Goal: Information Seeking & Learning: Learn about a topic

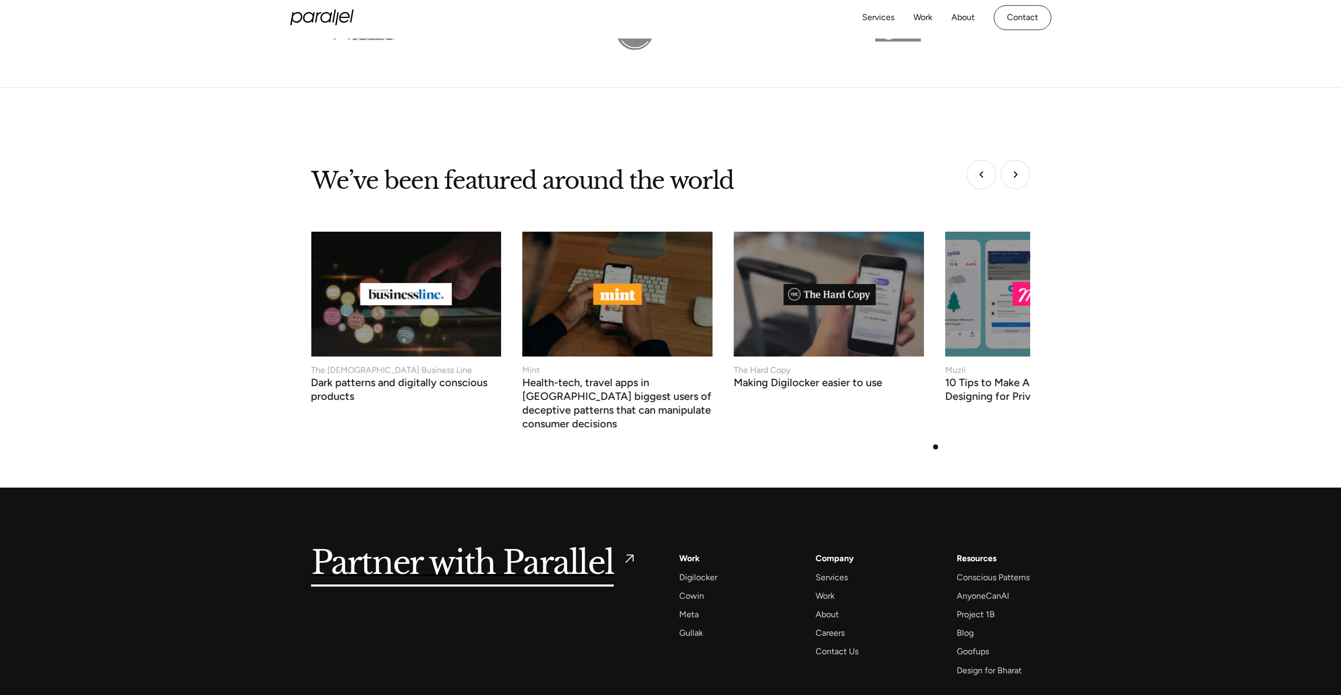
scroll to position [3848, 0]
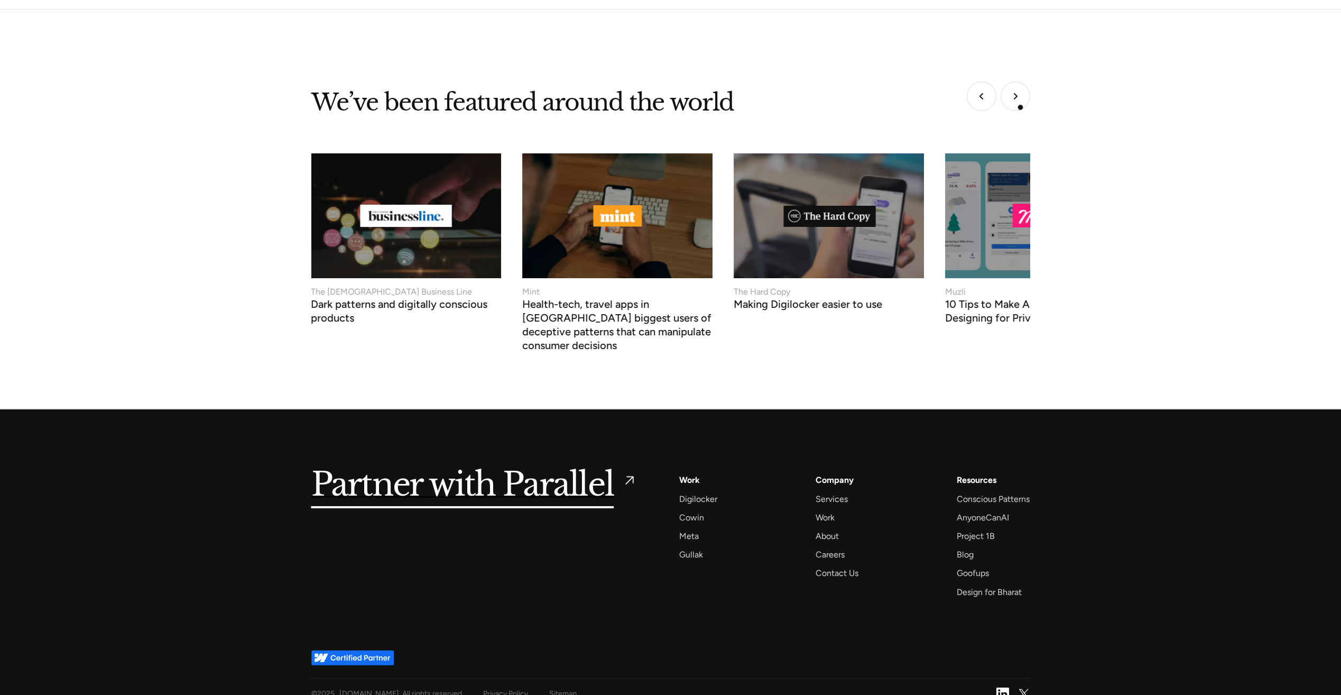
click at [1016, 100] on img "Next slide" at bounding box center [1016, 96] width 30 height 30
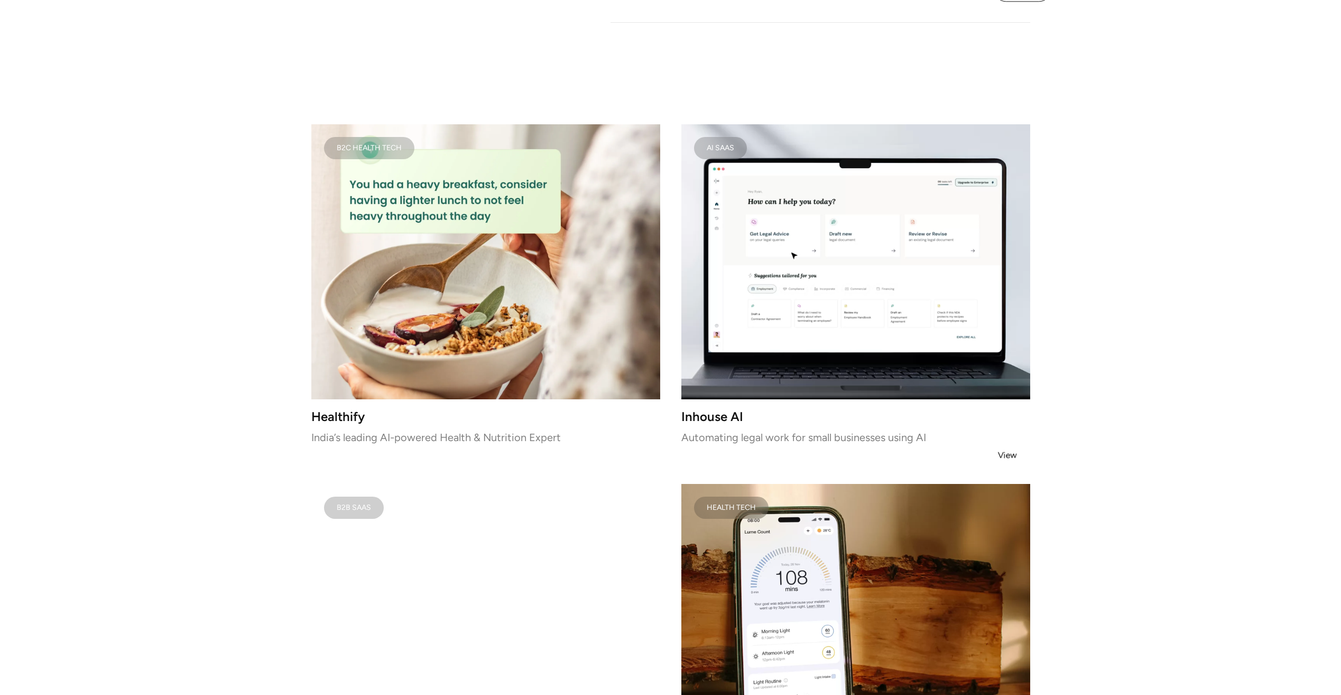
scroll to position [1374, 0]
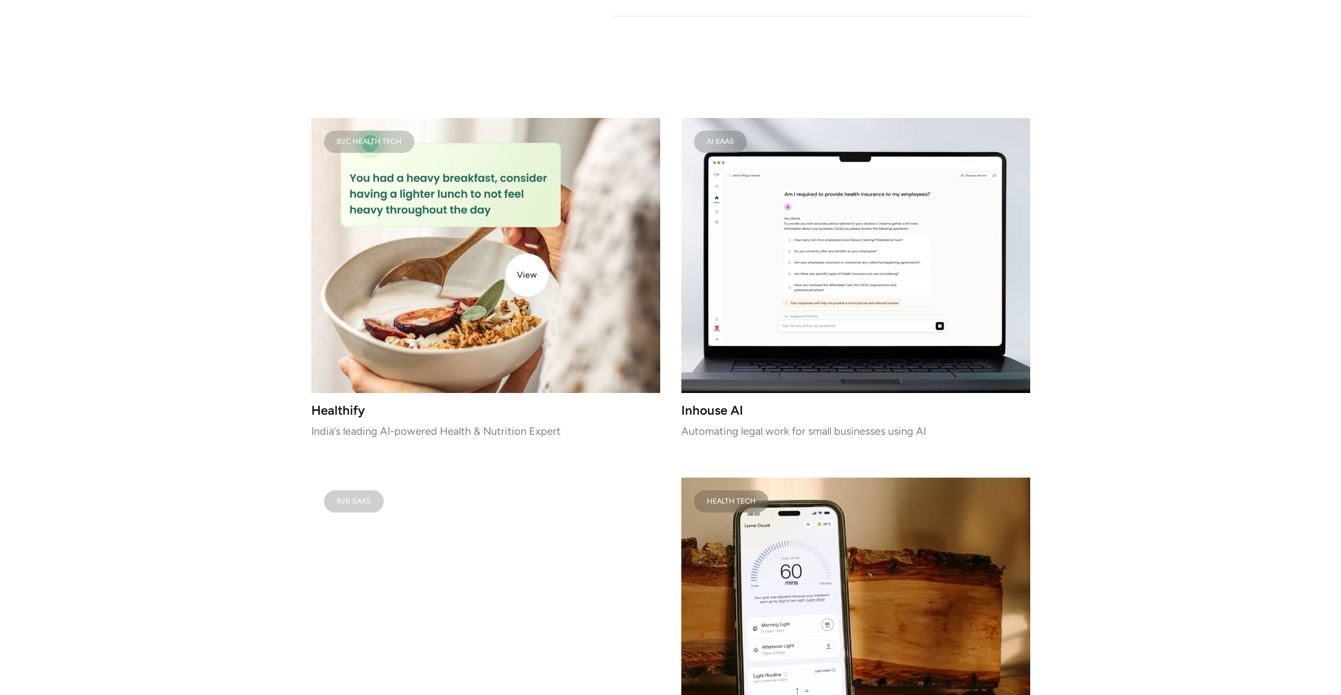
click at [527, 275] on img at bounding box center [485, 255] width 349 height 275
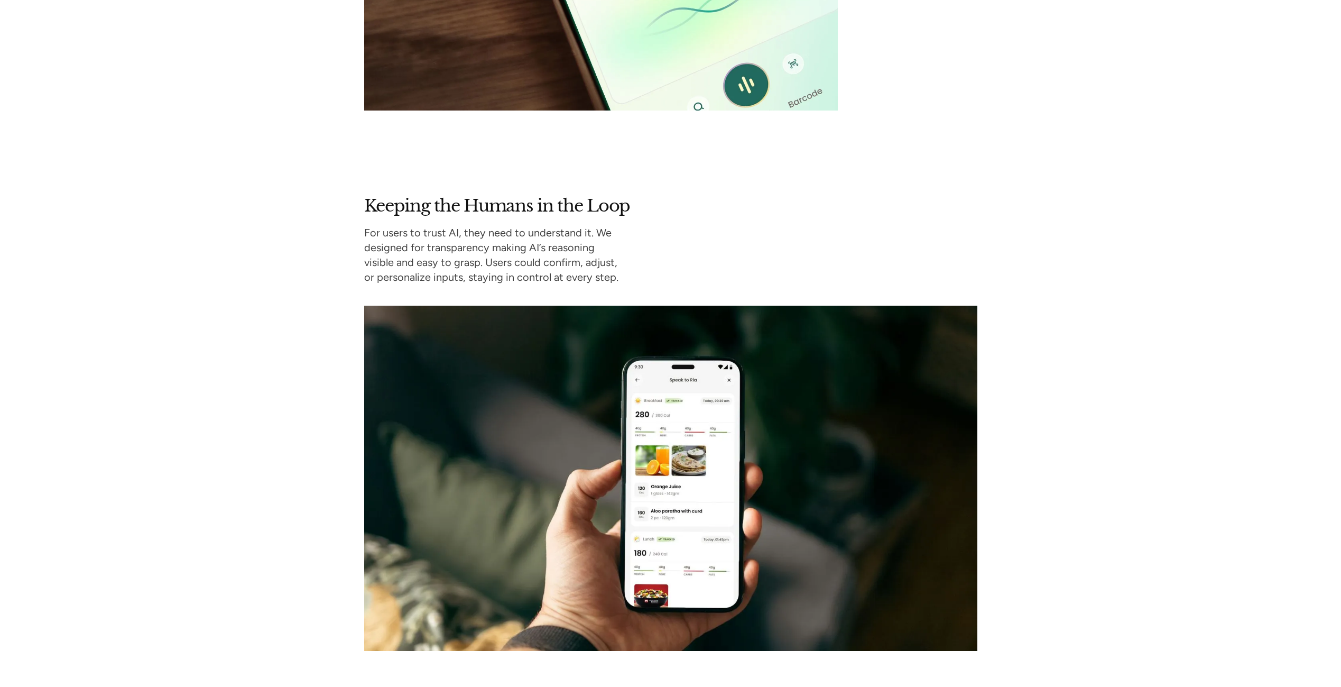
scroll to position [4854, 0]
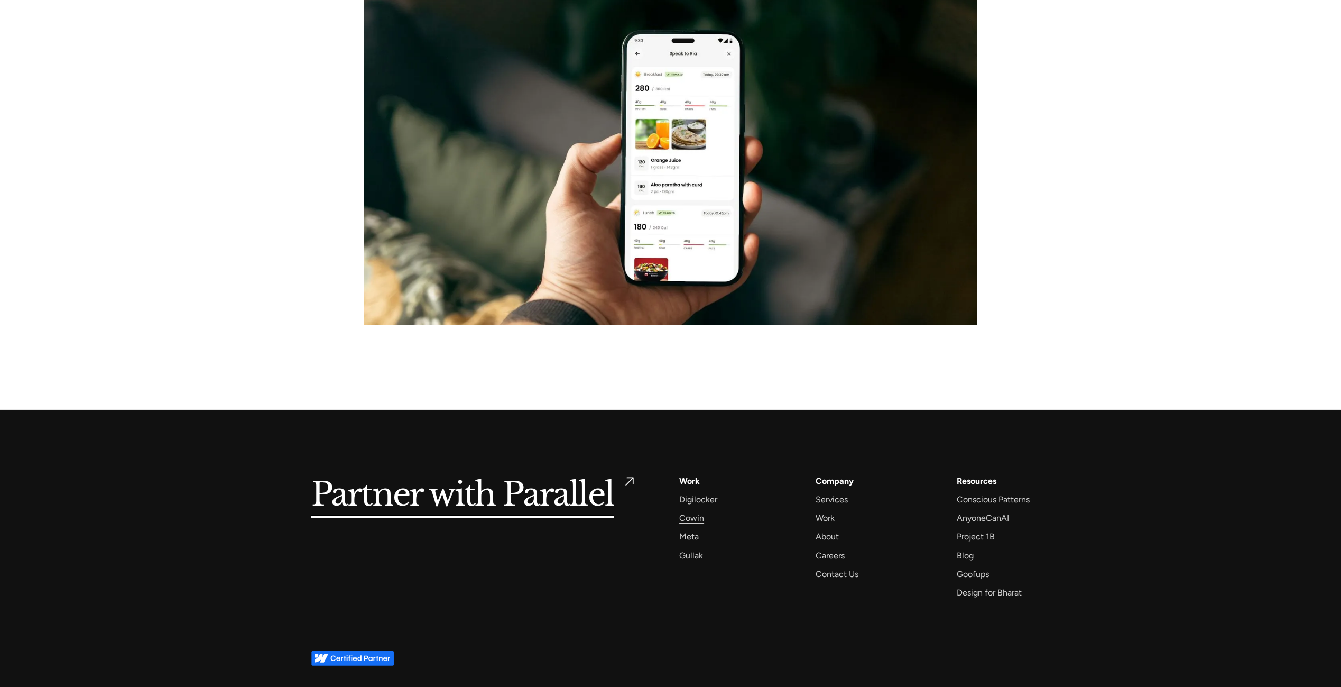
click at [689, 511] on div "Cowin" at bounding box center [691, 518] width 25 height 14
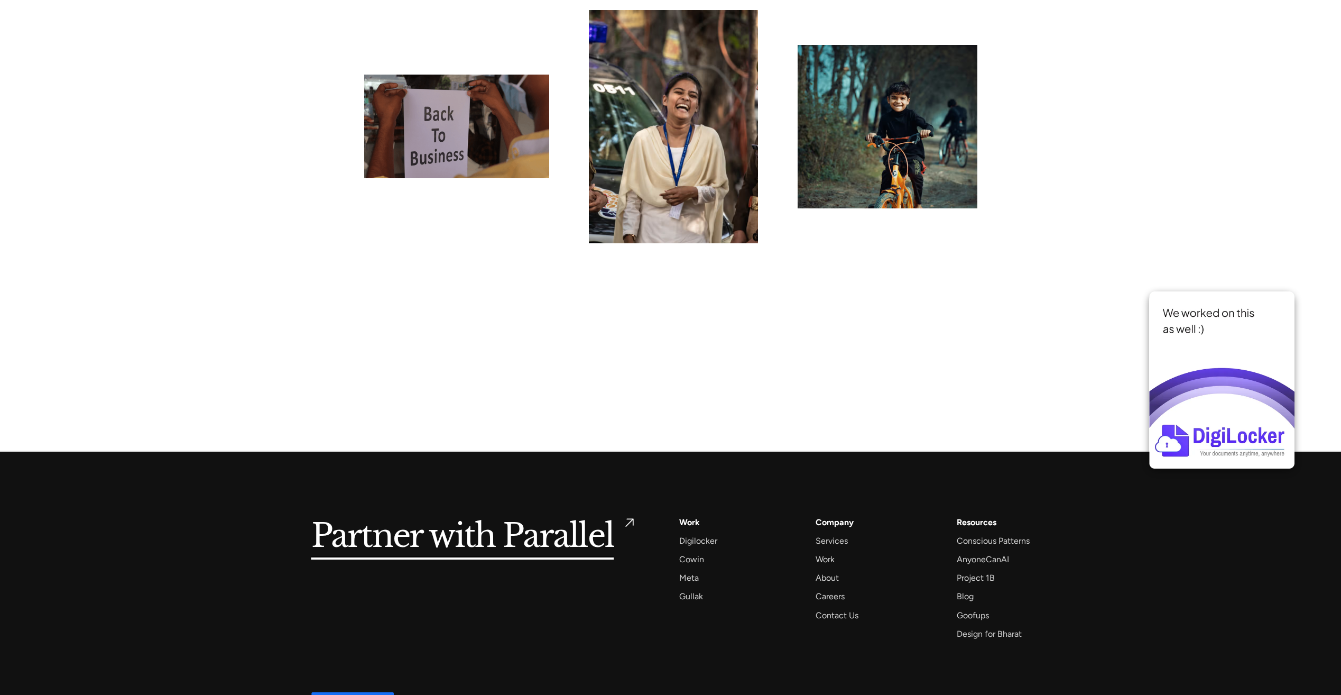
scroll to position [8140, 0]
click at [1282, 340] on img at bounding box center [1221, 379] width 145 height 177
click at [1233, 293] on img at bounding box center [1221, 379] width 145 height 177
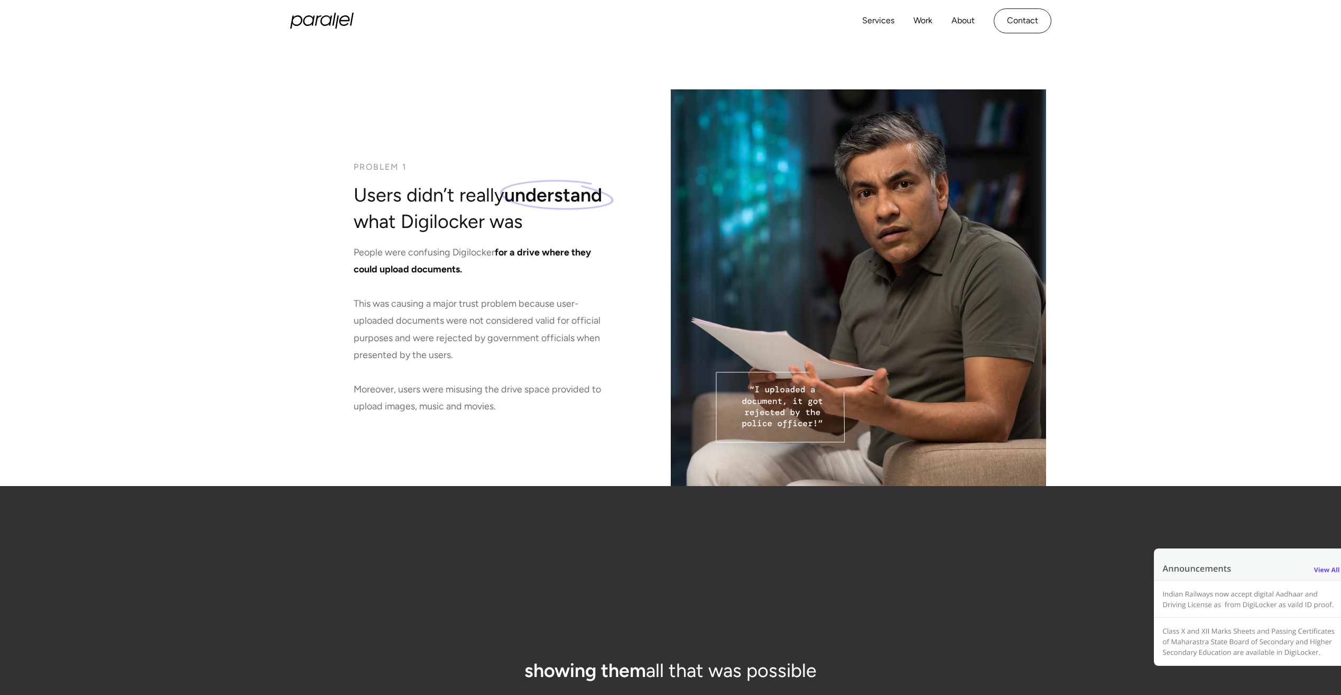
scroll to position [1607, 0]
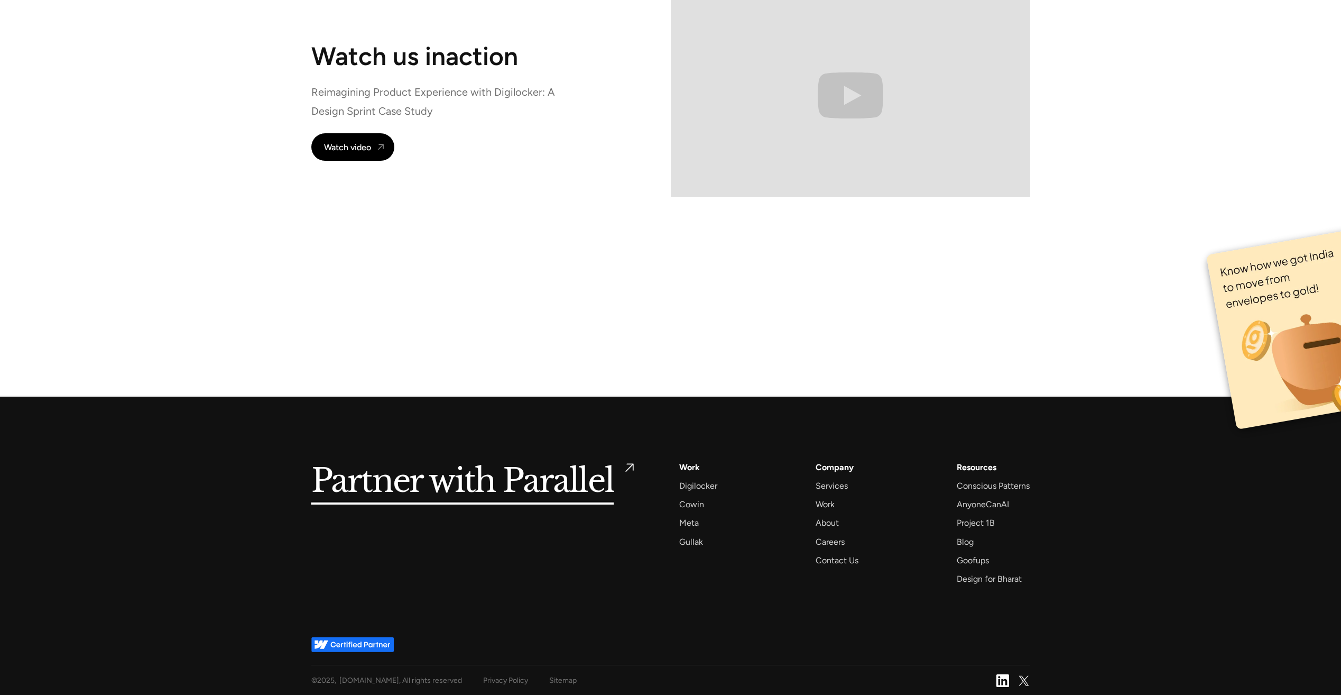
scroll to position [7983, 0]
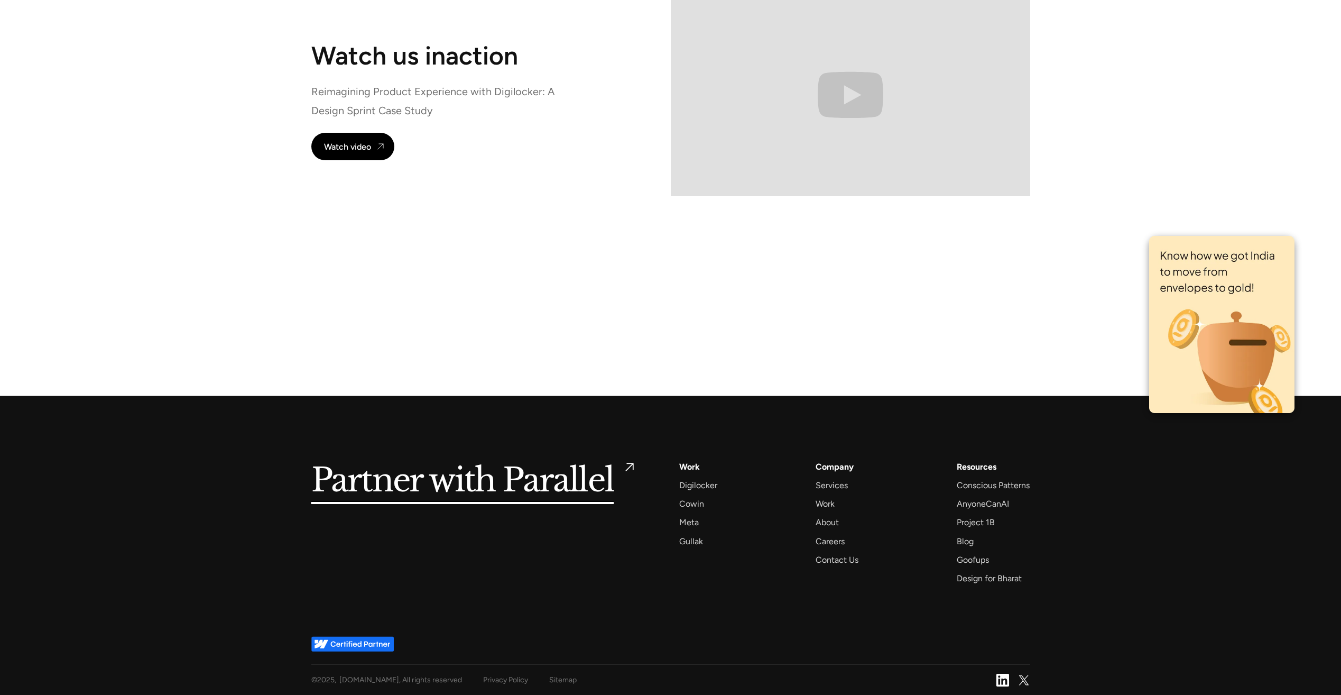
click at [1226, 301] on img at bounding box center [1221, 324] width 145 height 177
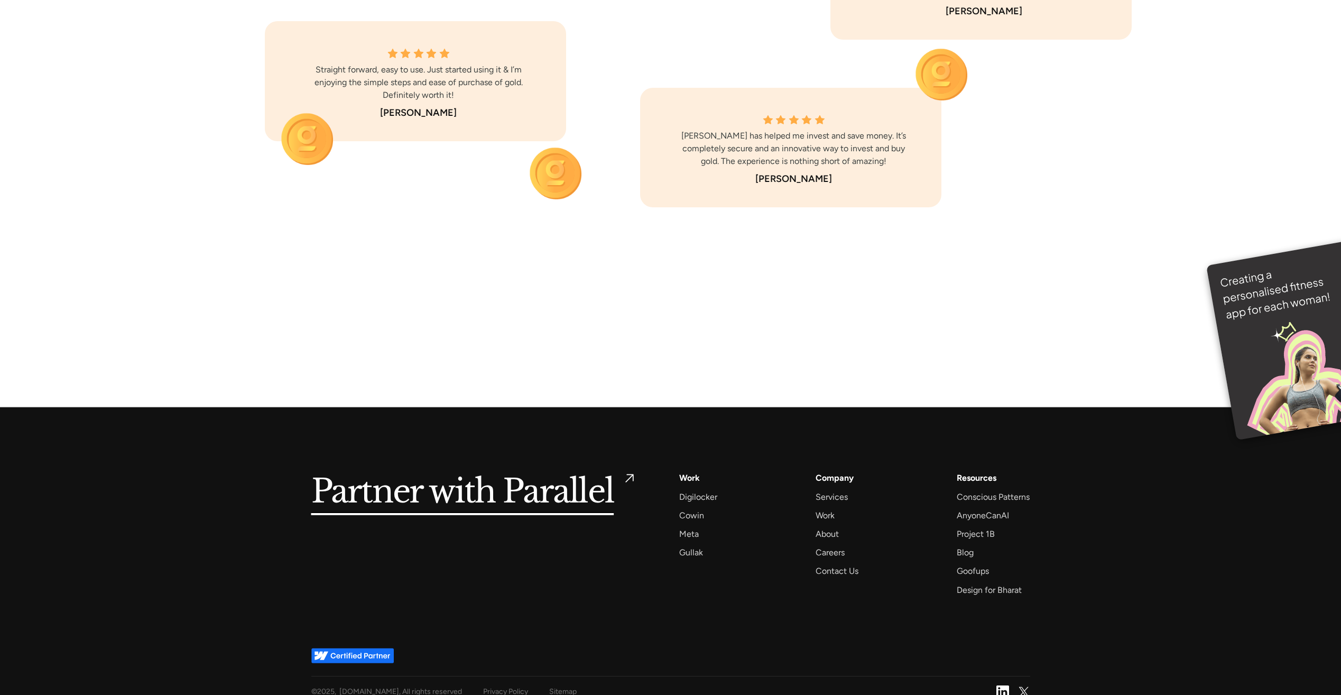
scroll to position [7792, 0]
click at [576, 475] on h5 "Partner with Parallel" at bounding box center [462, 491] width 303 height 43
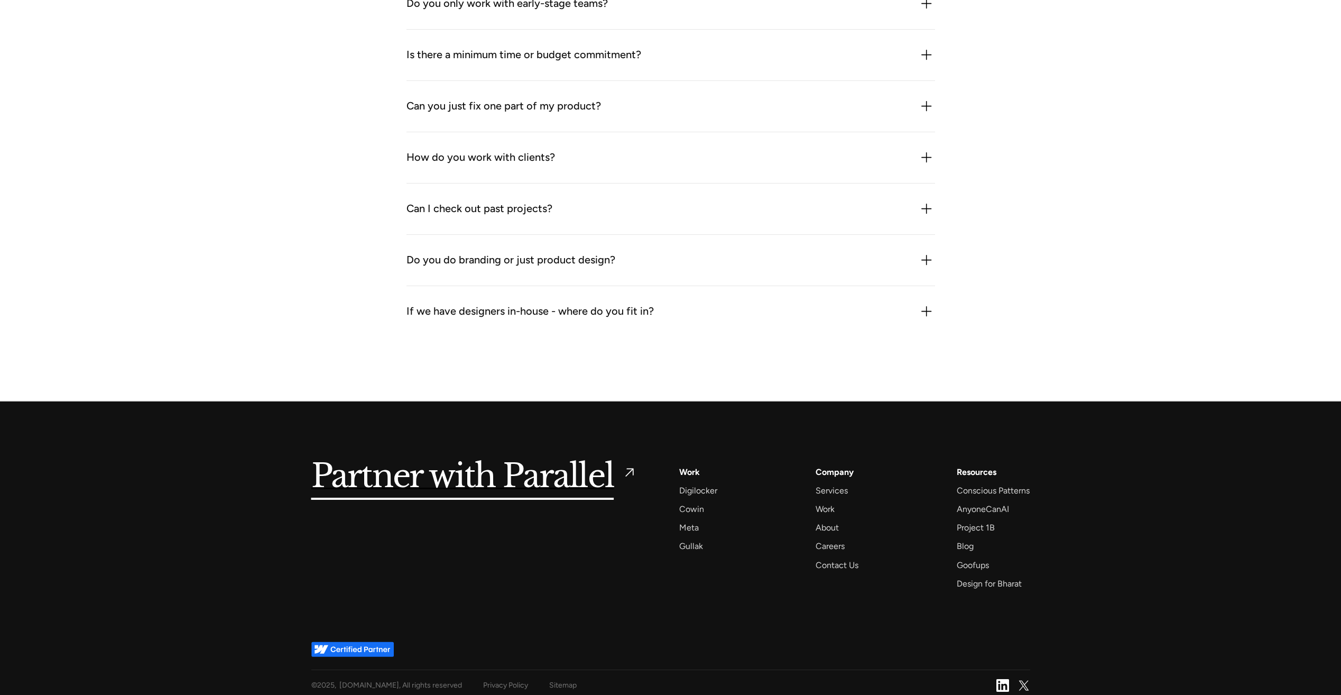
scroll to position [1405, 0]
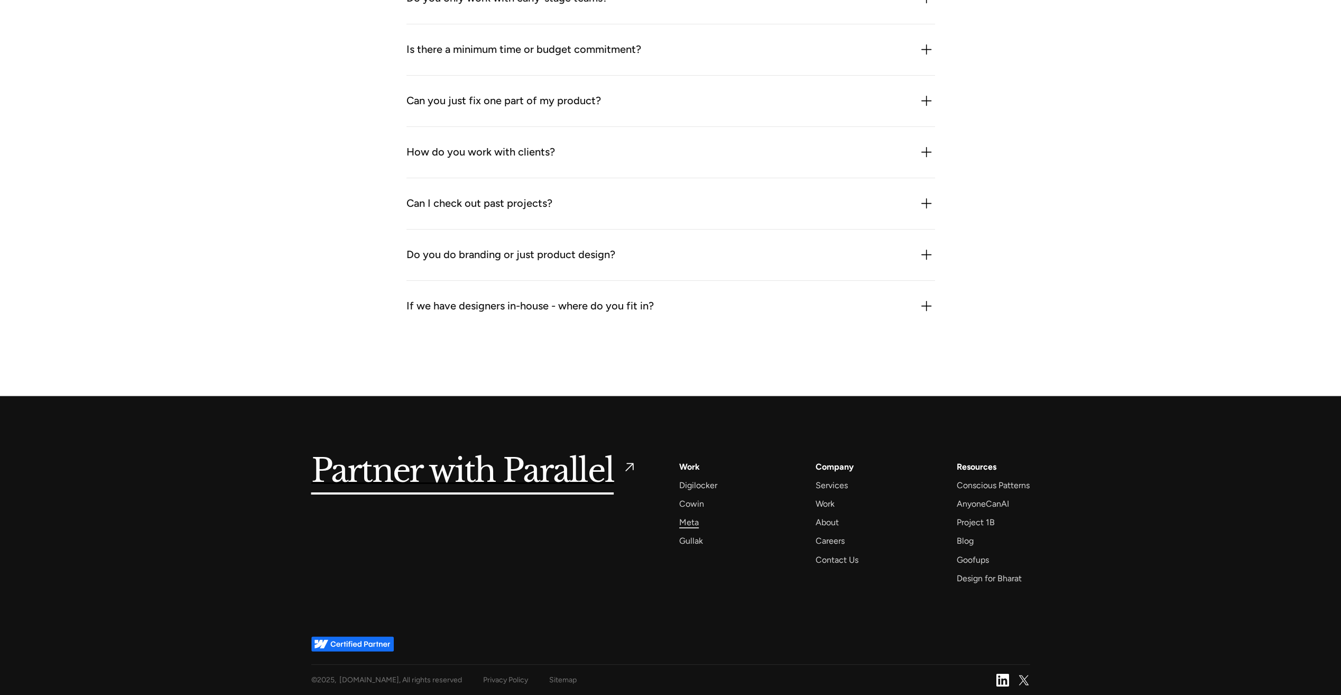
click at [692, 520] on div "Meta" at bounding box center [689, 522] width 20 height 14
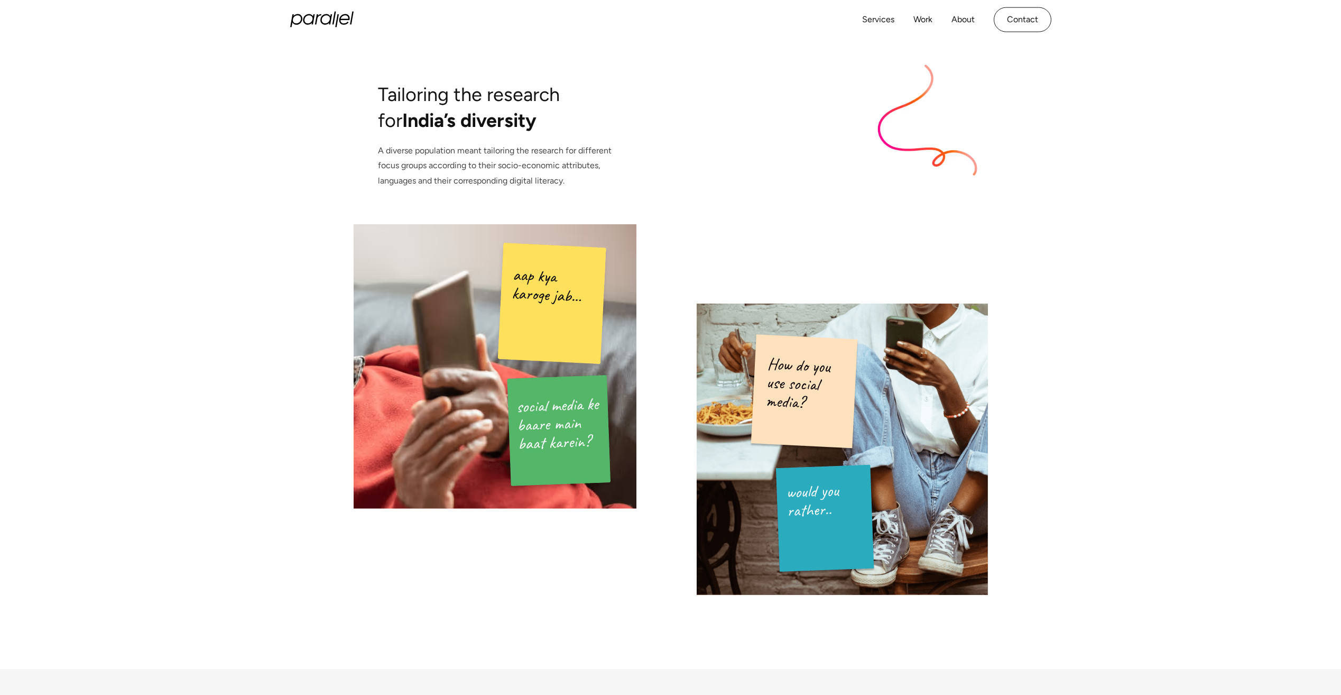
scroll to position [3763, 0]
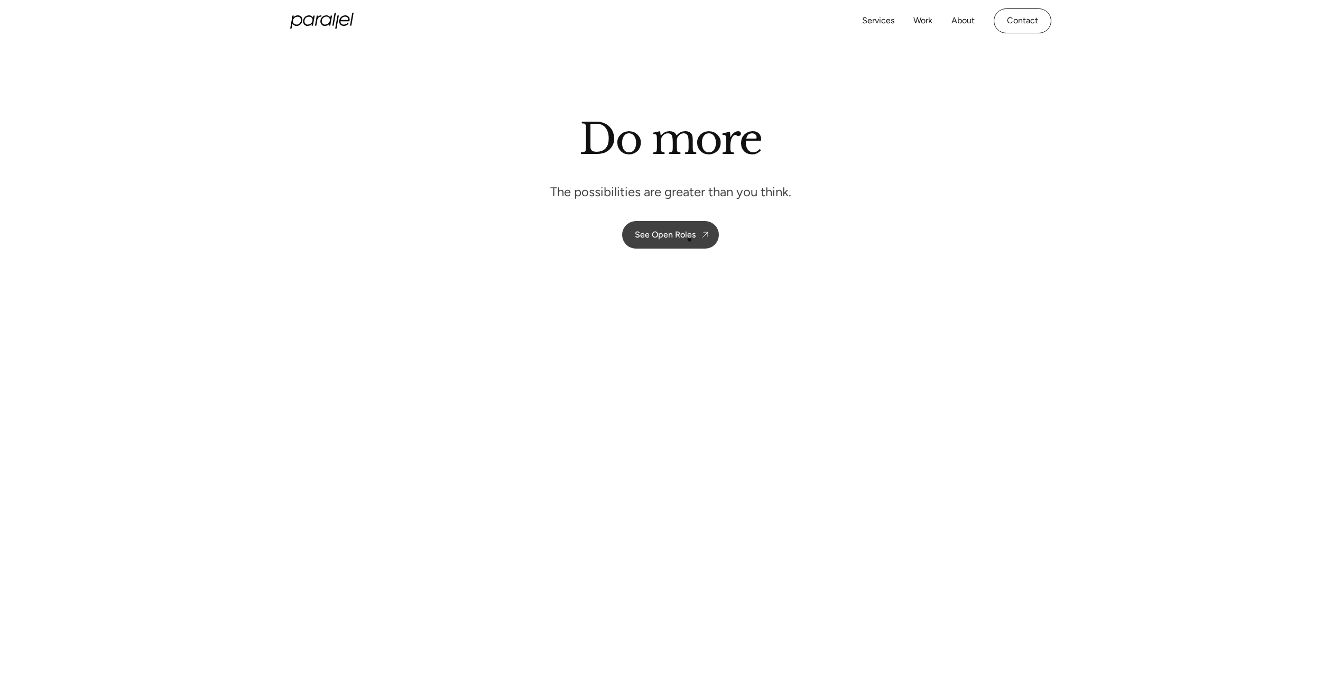
click at [690, 238] on div "See Open Roles" at bounding box center [665, 234] width 61 height 10
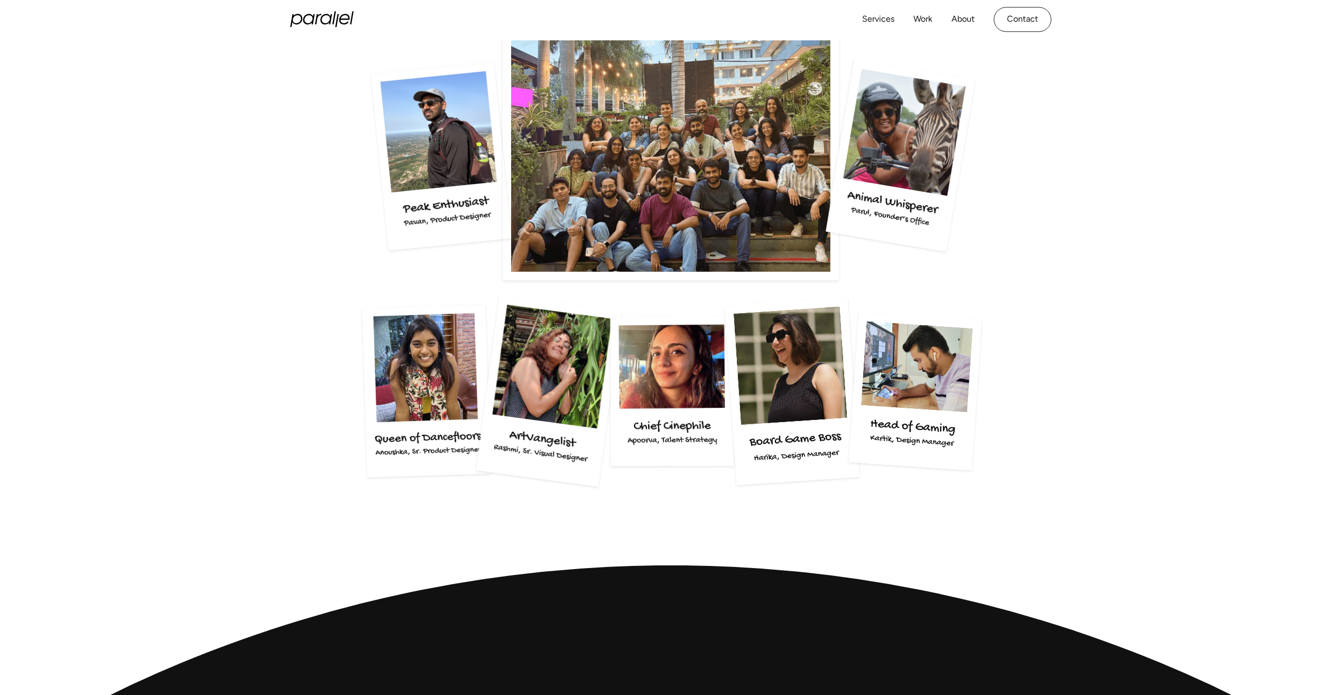
scroll to position [2079, 0]
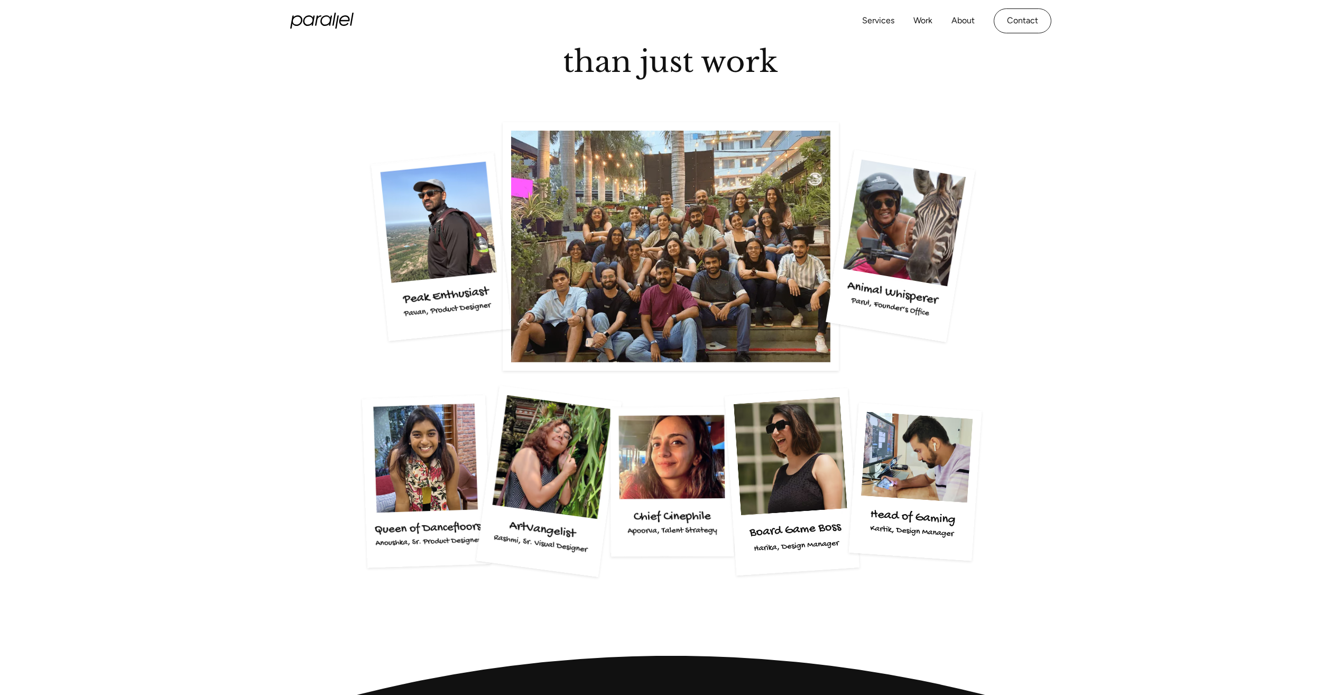
click at [434, 492] on img at bounding box center [426, 481] width 128 height 173
click at [409, 536] on img at bounding box center [426, 481] width 128 height 173
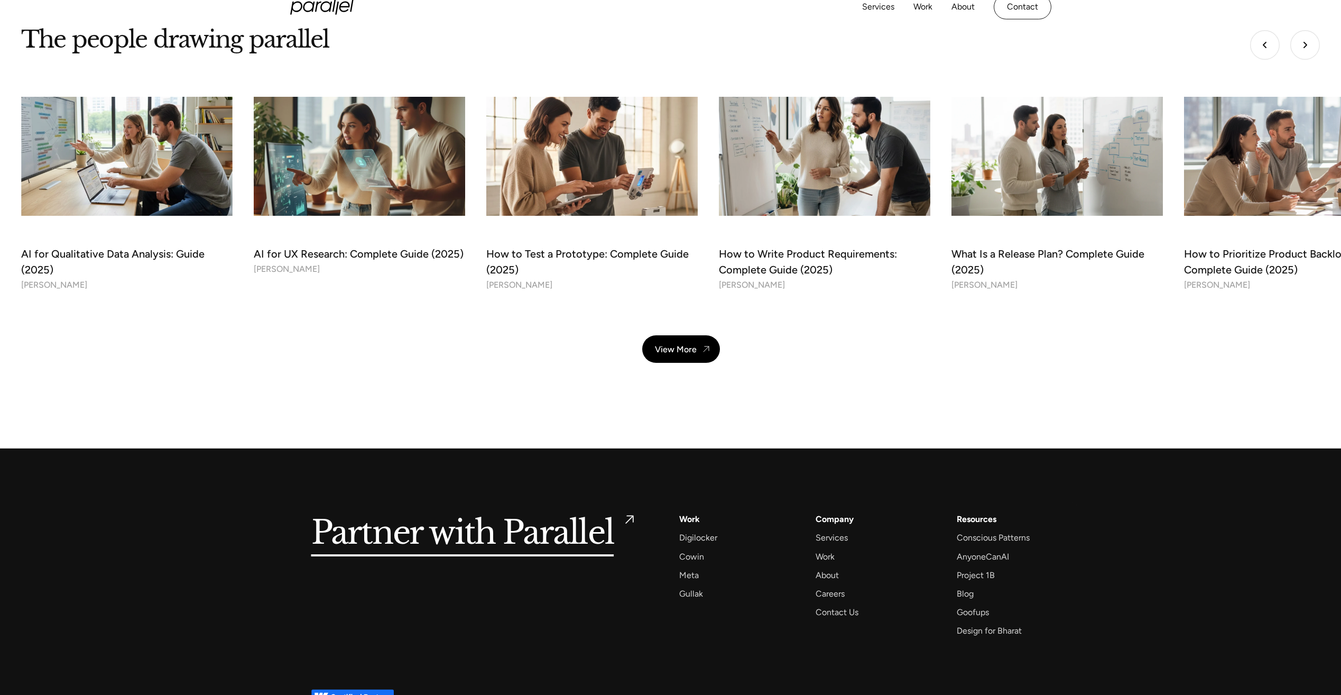
scroll to position [3744, 0]
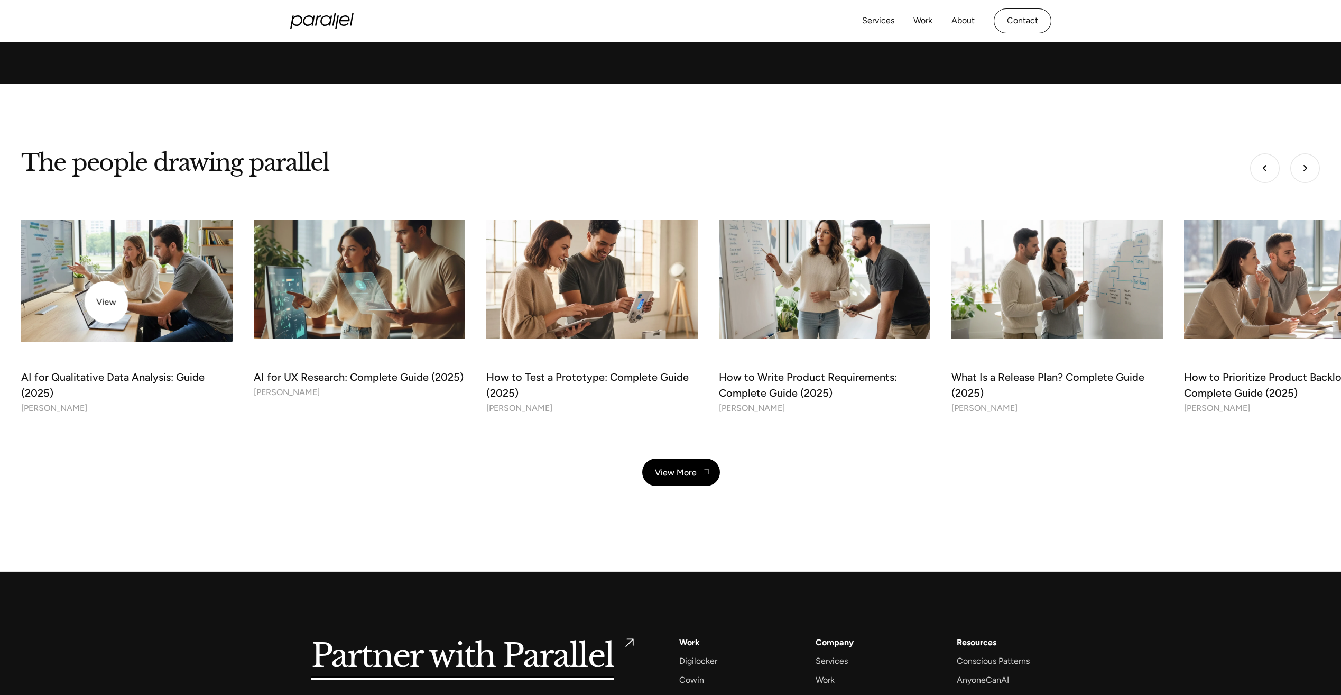
click at [113, 306] on img at bounding box center [127, 279] width 222 height 125
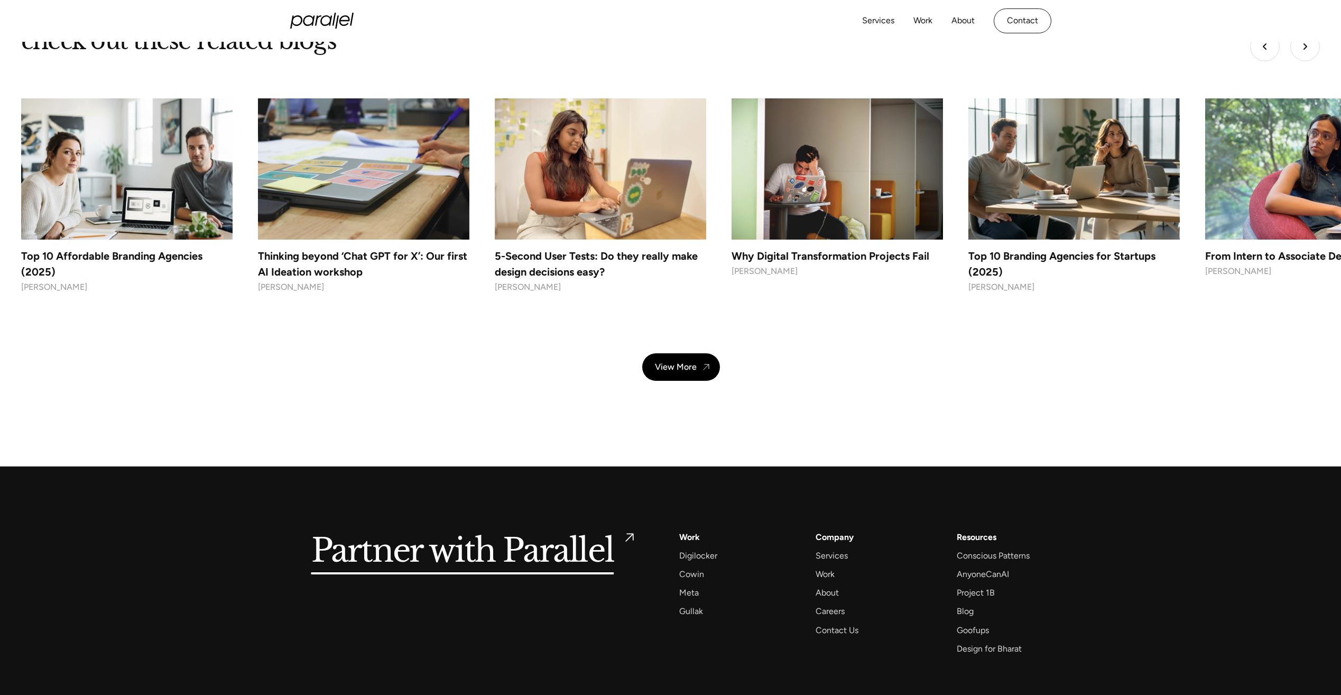
scroll to position [9482, 0]
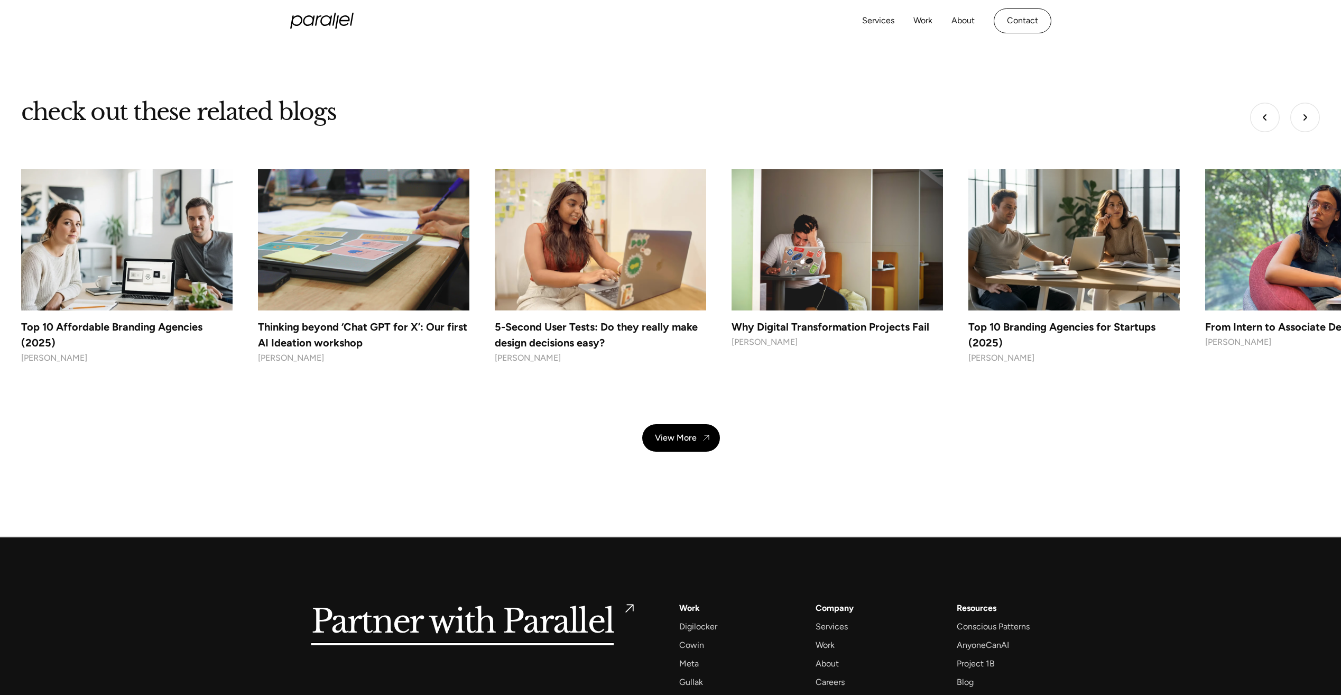
click at [817, 238] on img at bounding box center [837, 239] width 222 height 148
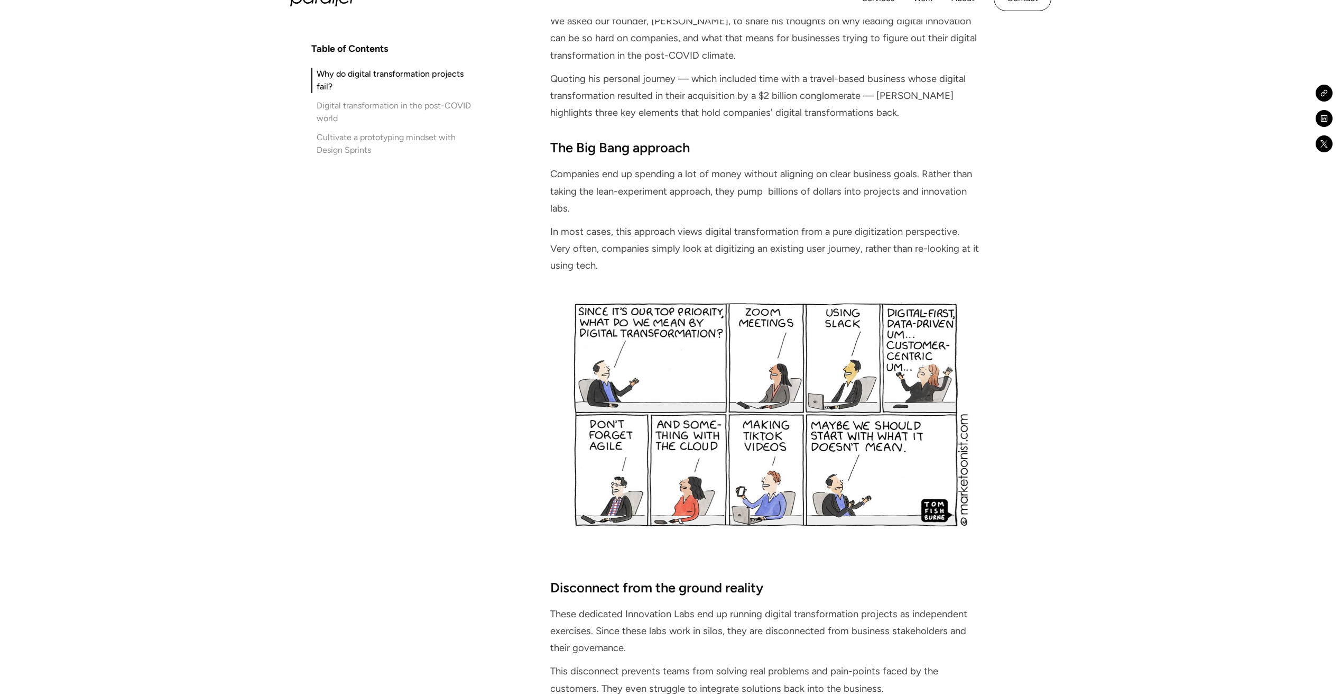
scroll to position [1480, 0]
